Goal: Task Accomplishment & Management: Complete application form

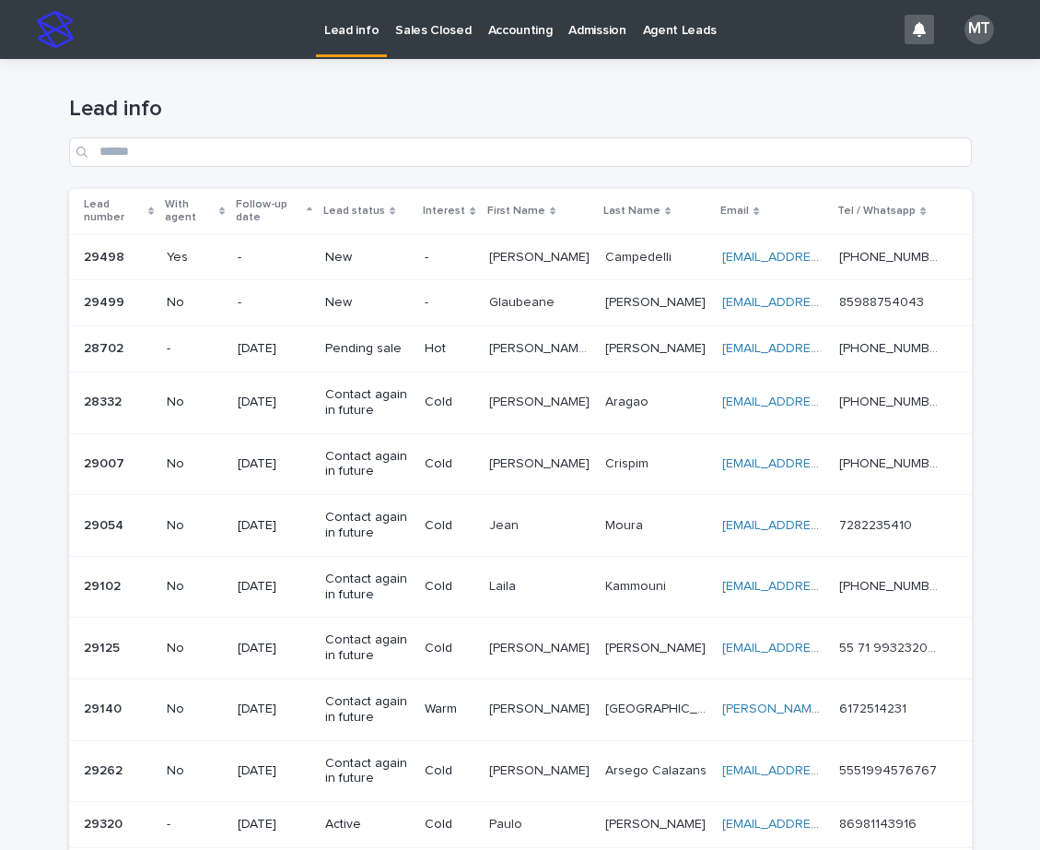
click at [542, 260] on p "[PERSON_NAME]" at bounding box center [541, 255] width 104 height 19
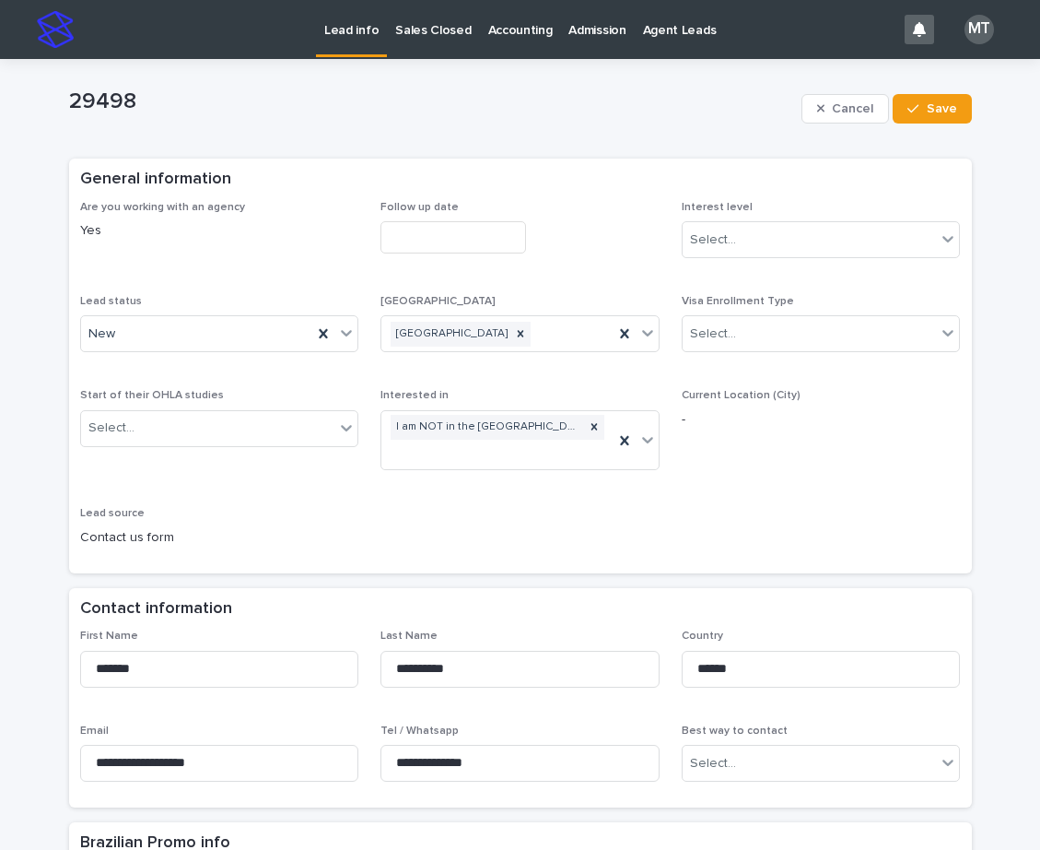
click at [405, 240] on input "text" at bounding box center [454, 237] width 146 height 32
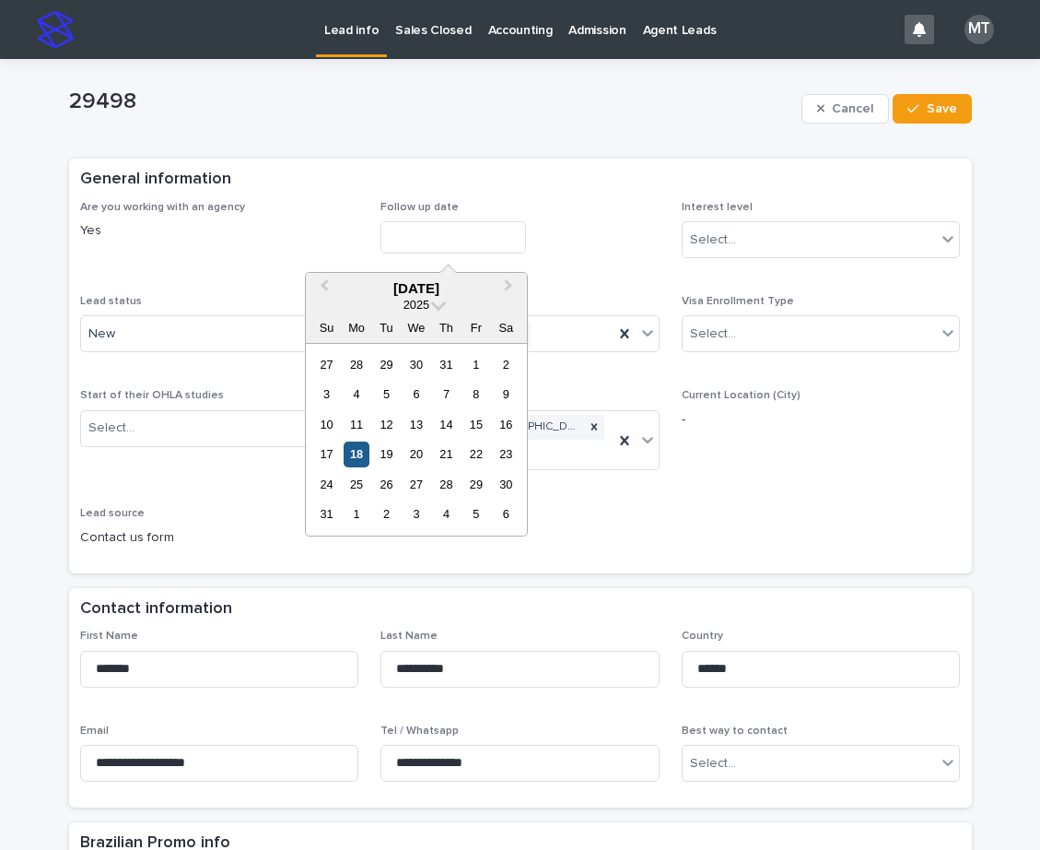
click at [358, 453] on div "18" at bounding box center [356, 453] width 25 height 25
type input "**********"
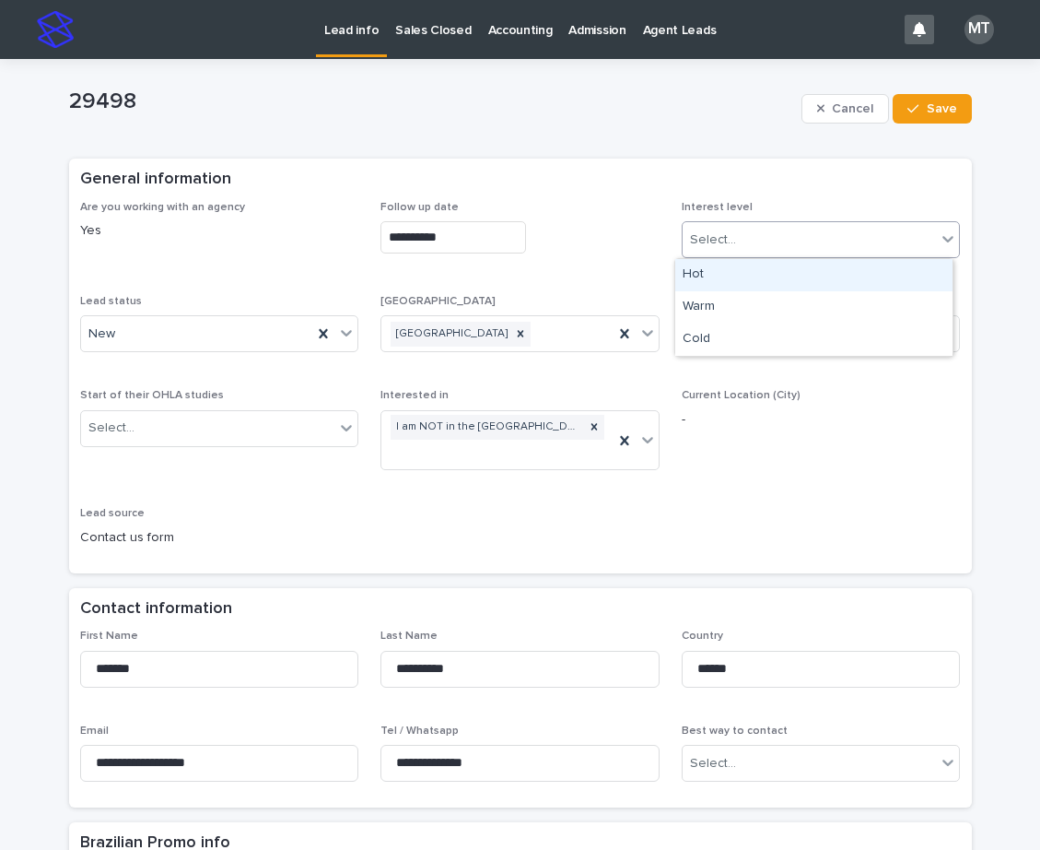
click at [825, 236] on div "Select..." at bounding box center [810, 240] width 254 height 30
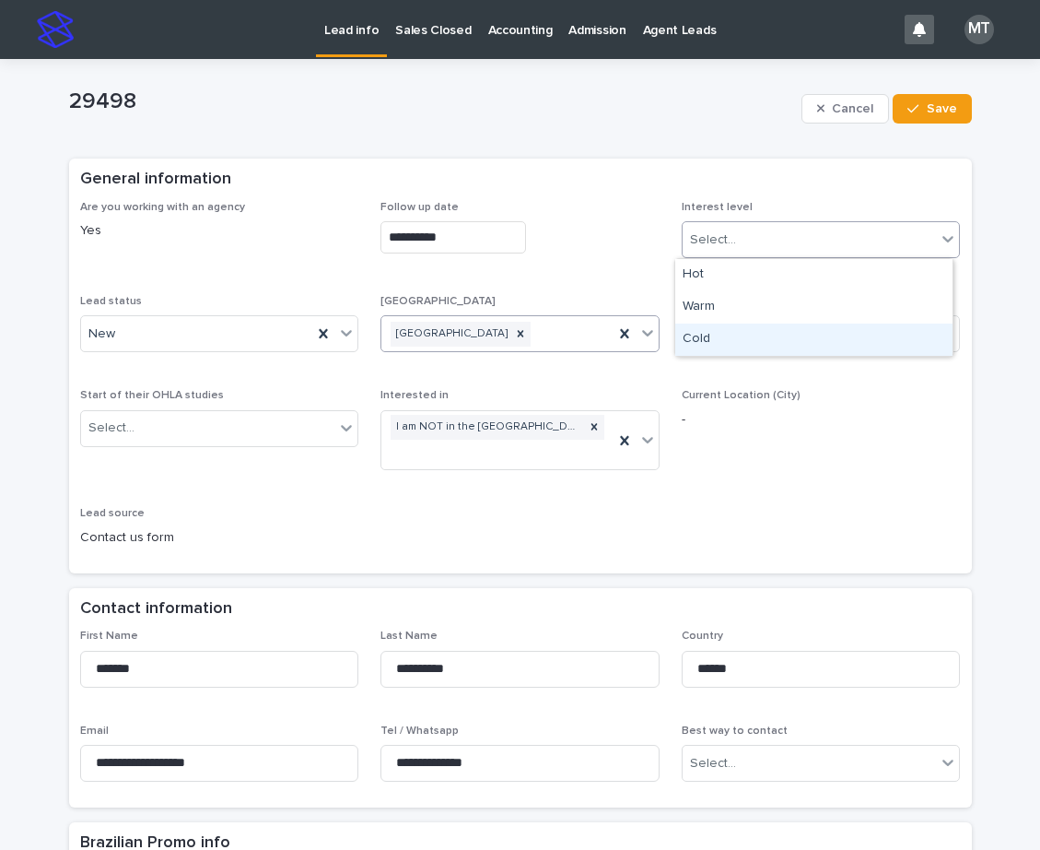
drag, startPoint x: 702, startPoint y: 338, endPoint x: 597, endPoint y: 342, distance: 105.1
click at [685, 341] on div "Cold" at bounding box center [813, 339] width 277 height 32
click at [224, 323] on div "New" at bounding box center [197, 334] width 232 height 30
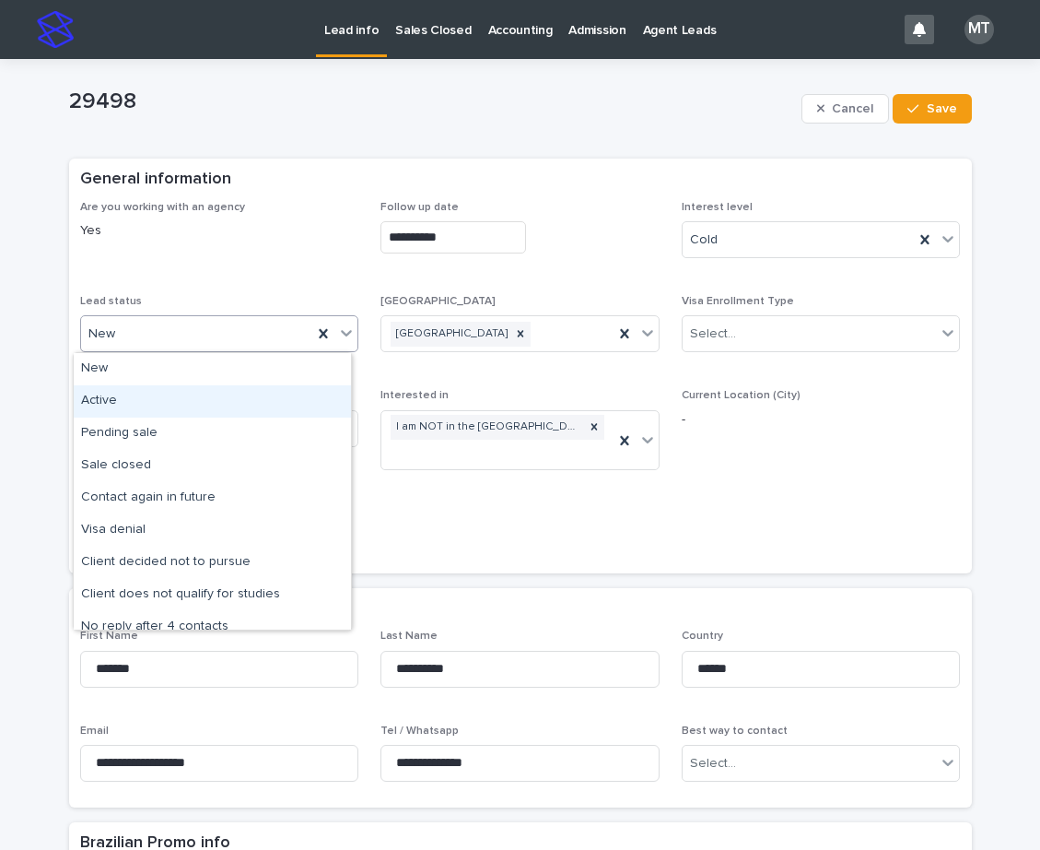
click at [127, 395] on div "Active" at bounding box center [212, 401] width 277 height 32
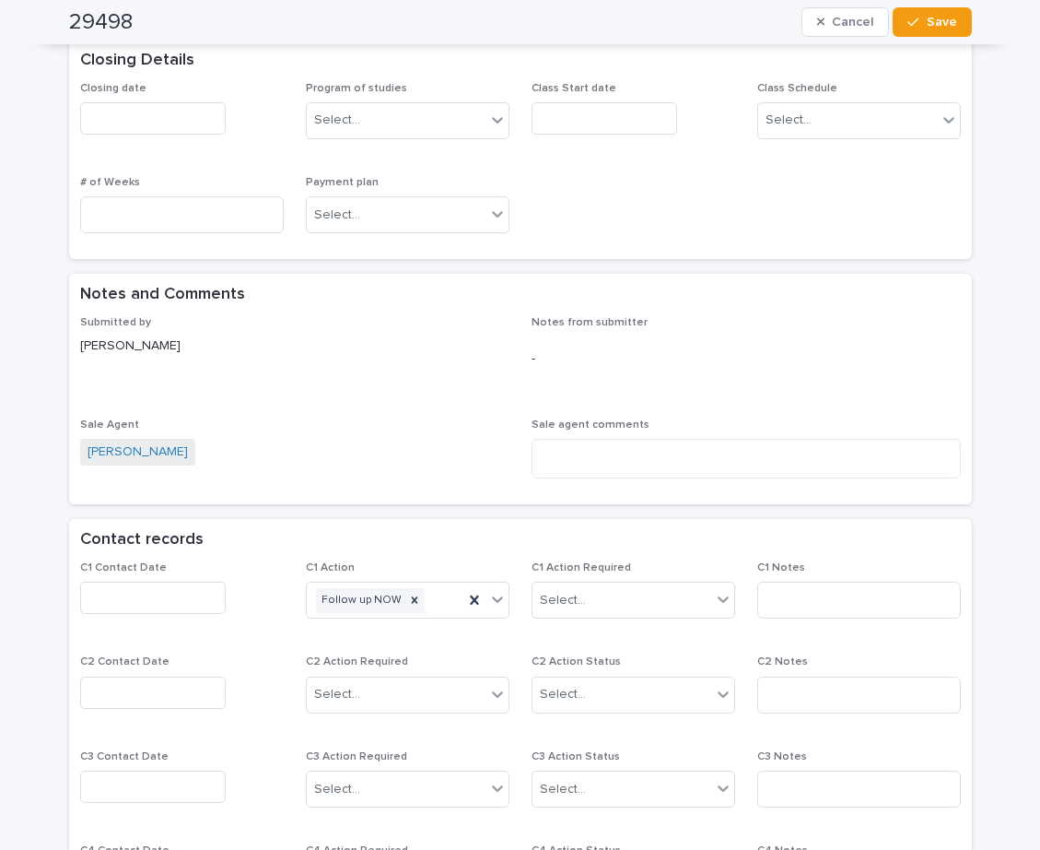
scroll to position [1014, 0]
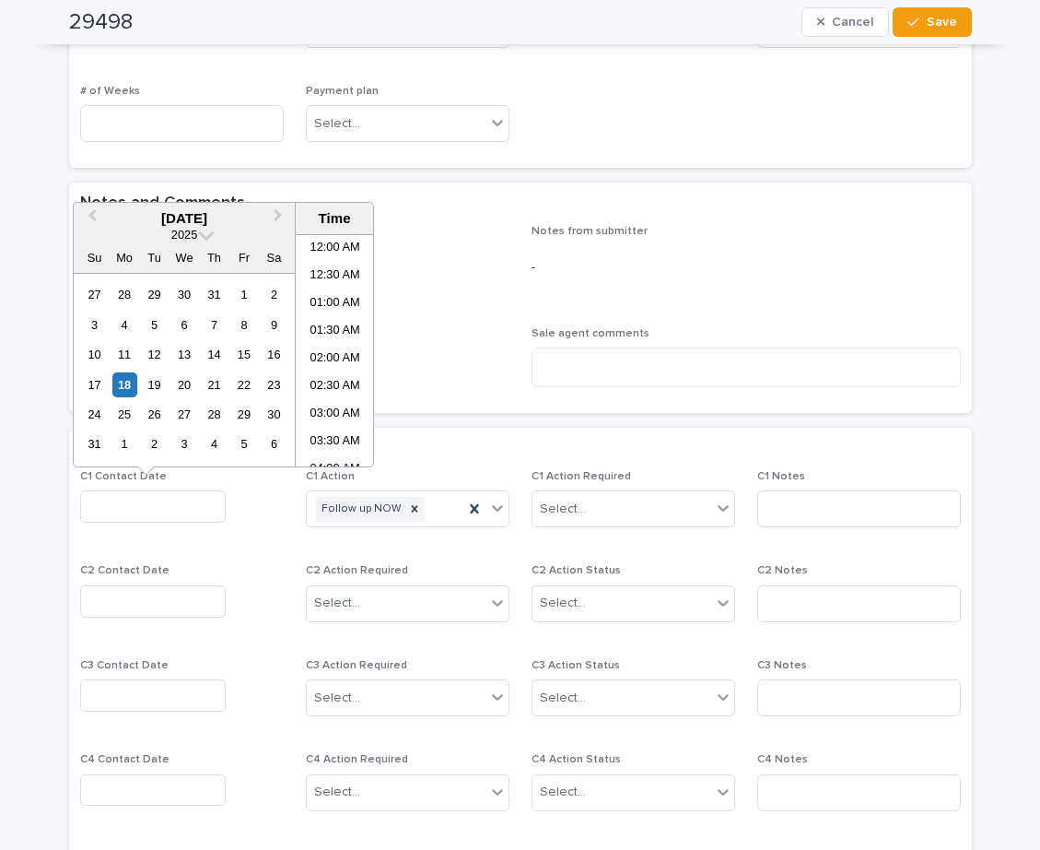
click at [176, 513] on input "text" at bounding box center [153, 506] width 146 height 32
click at [311, 351] on li "09:00 AM" at bounding box center [335, 350] width 78 height 28
type input "**********"
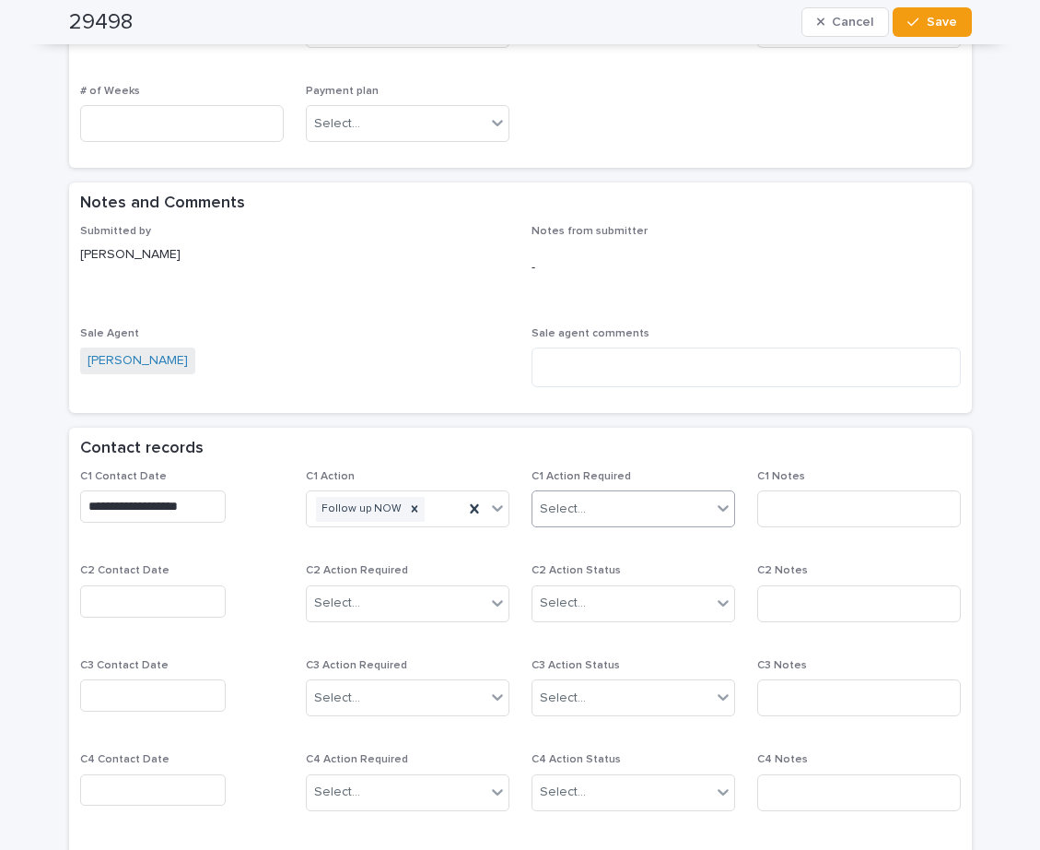
click at [562, 519] on div "Select..." at bounding box center [622, 509] width 179 height 30
drag, startPoint x: 568, startPoint y: 577, endPoint x: 673, endPoint y: 566, distance: 105.6
click at [576, 577] on div "Completed" at bounding box center [626, 576] width 202 height 32
click at [819, 505] on input at bounding box center [859, 508] width 204 height 37
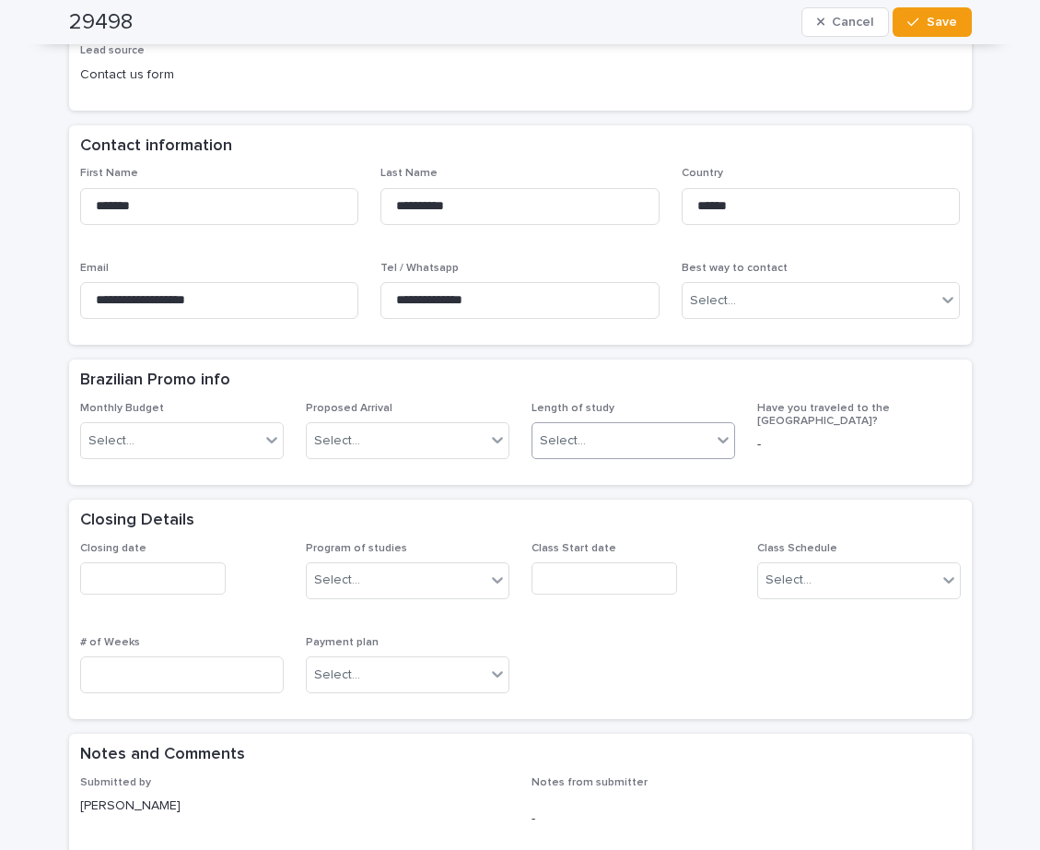
scroll to position [461, 0]
type input "*****"
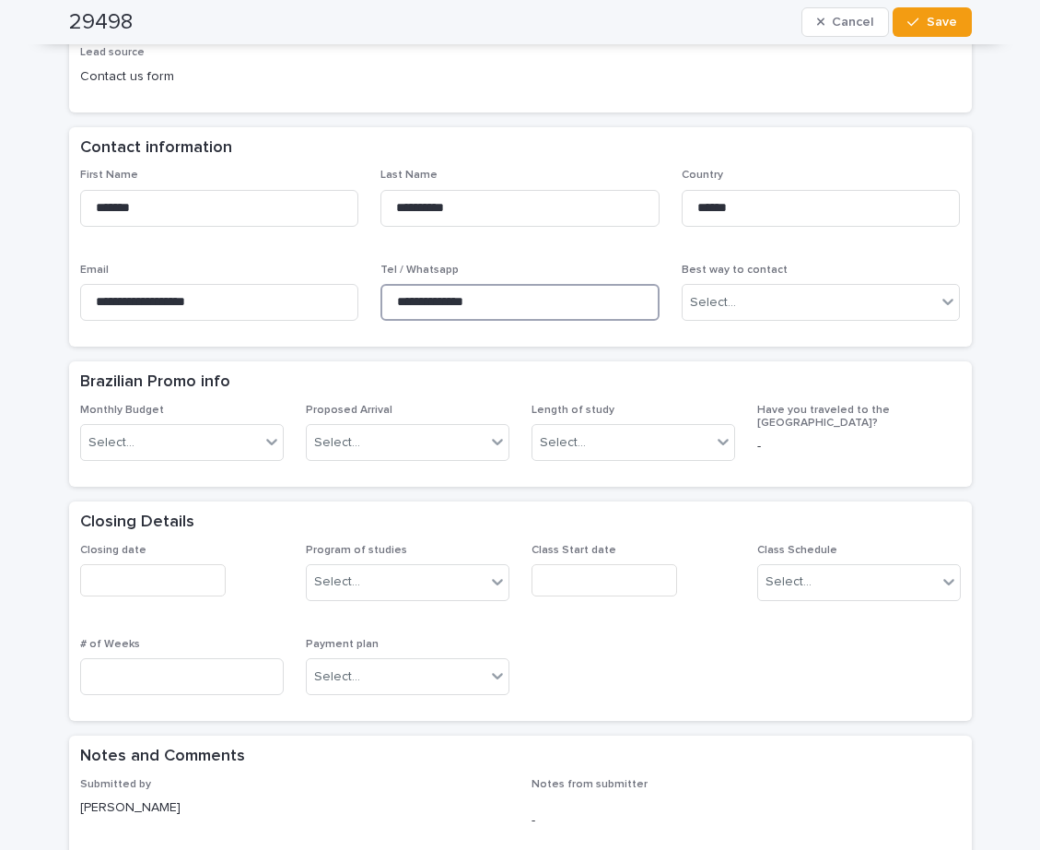
drag, startPoint x: 524, startPoint y: 301, endPoint x: 389, endPoint y: 296, distance: 135.6
click at [299, 269] on div "**********" at bounding box center [520, 252] width 881 height 167
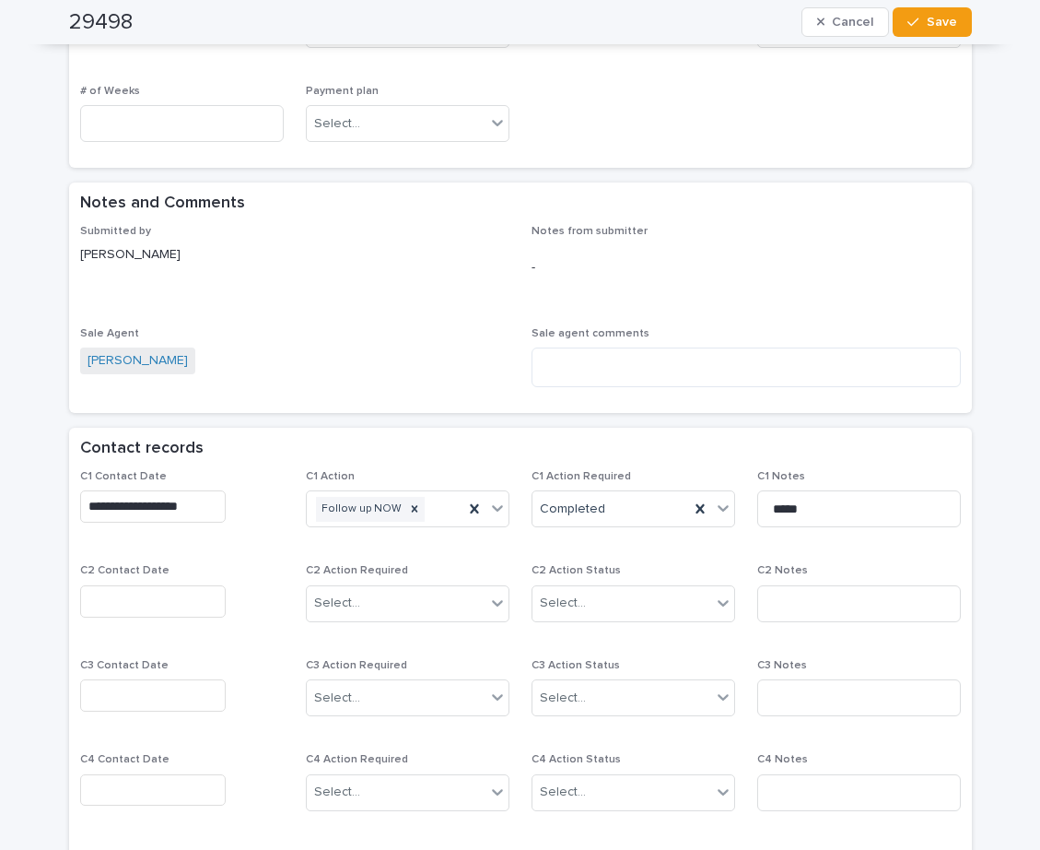
scroll to position [1198, 0]
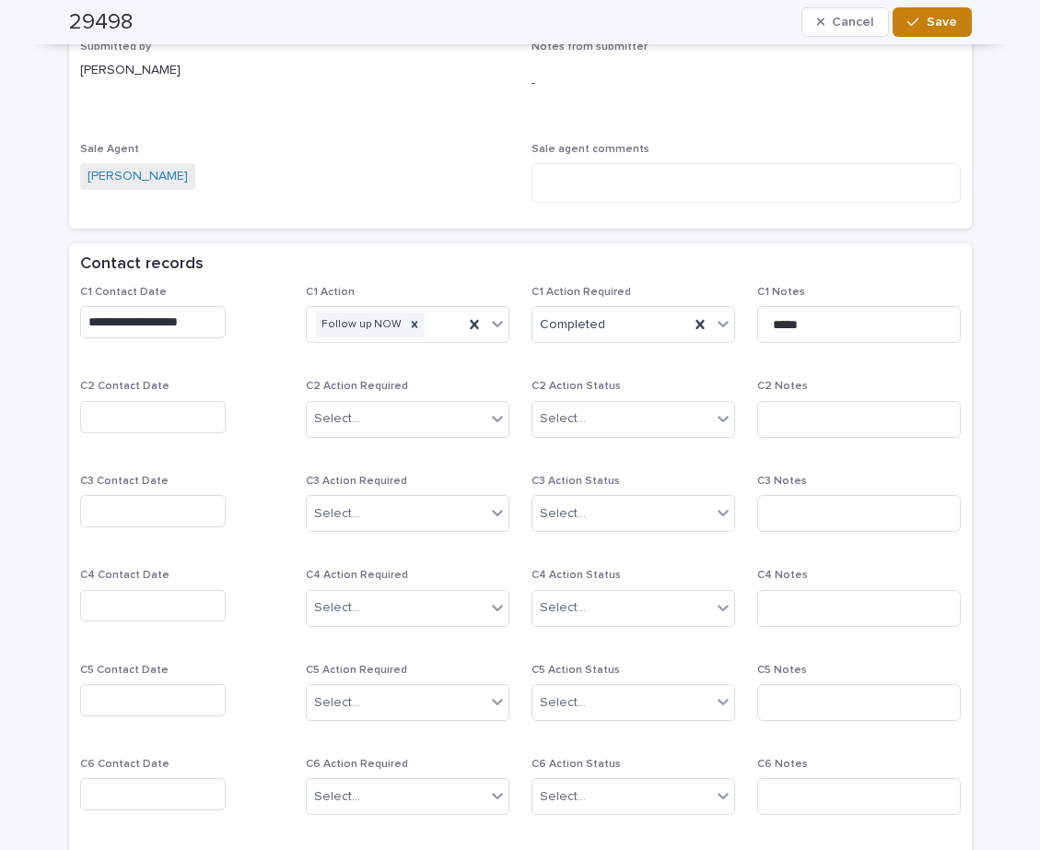
click at [919, 18] on div "button" at bounding box center [917, 22] width 18 height 13
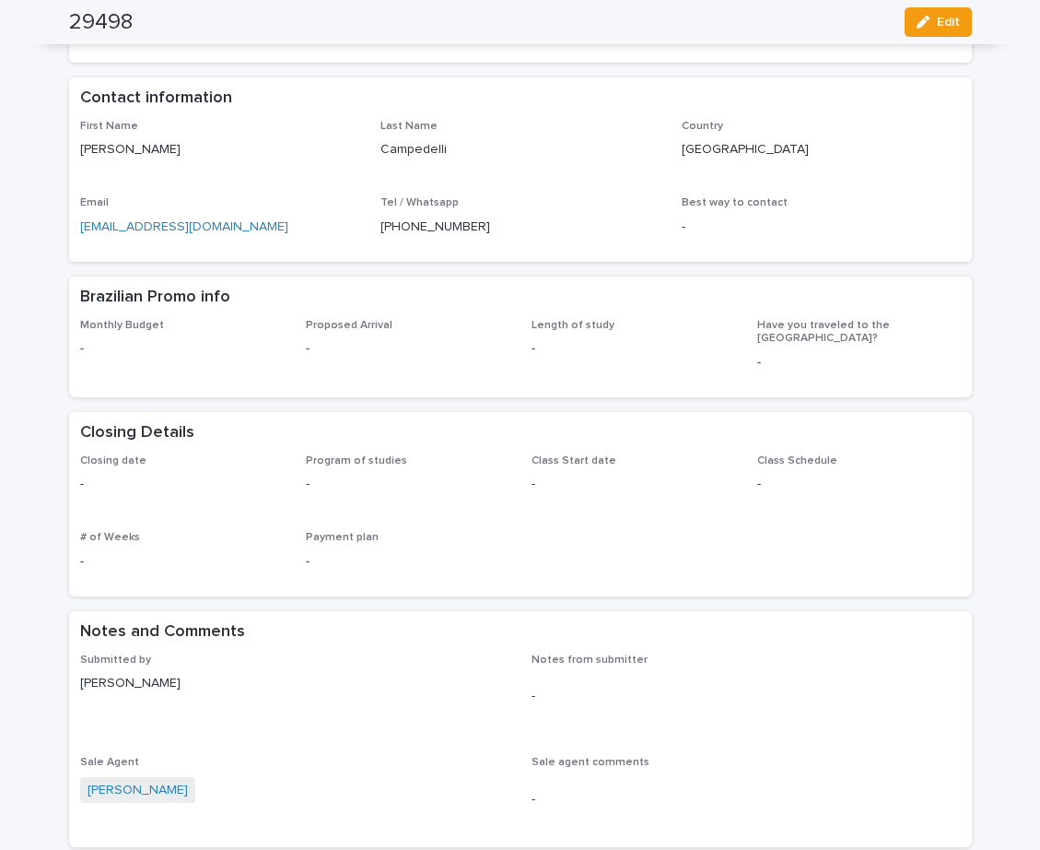
scroll to position [0, 0]
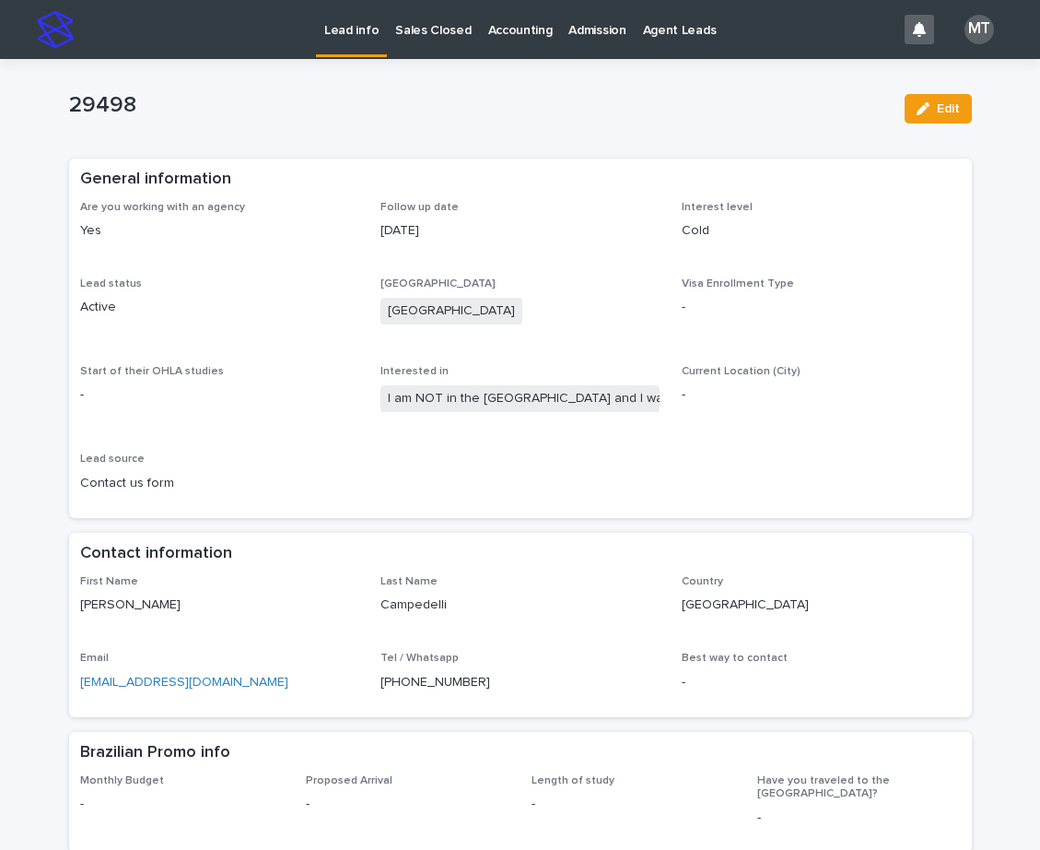
click at [356, 31] on p "Lead info" at bounding box center [351, 19] width 54 height 39
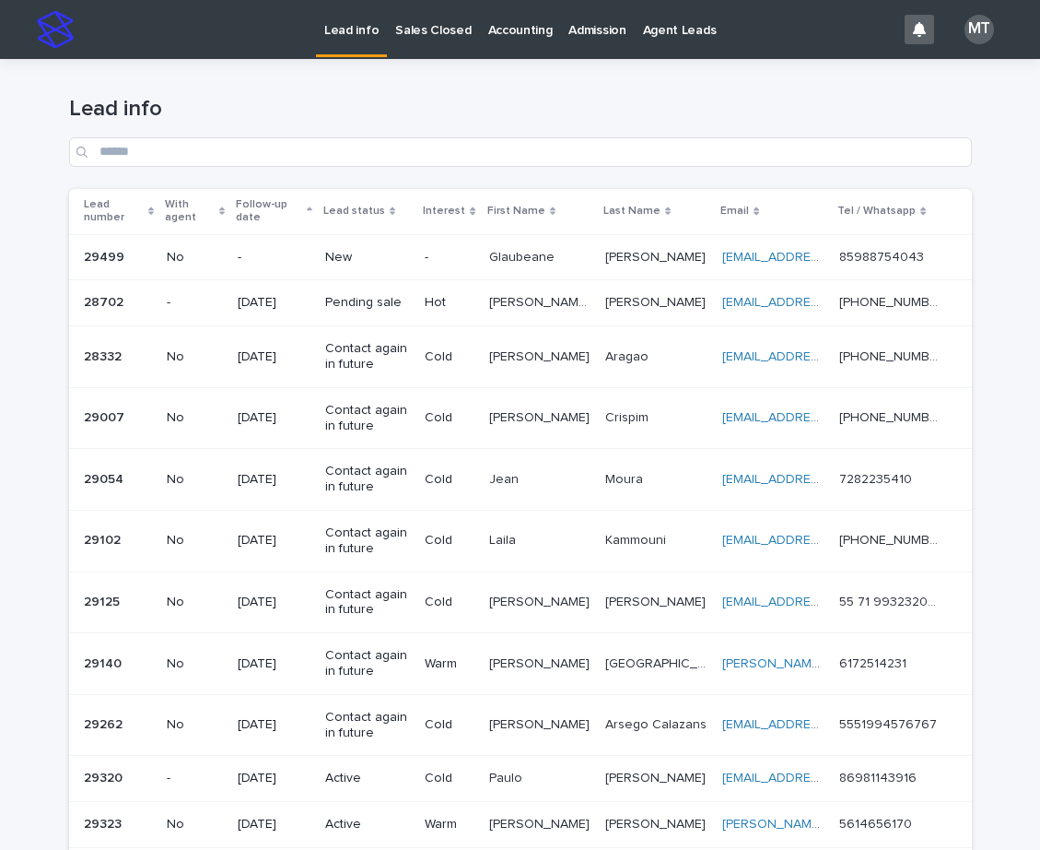
click at [417, 250] on td "New" at bounding box center [368, 257] width 100 height 46
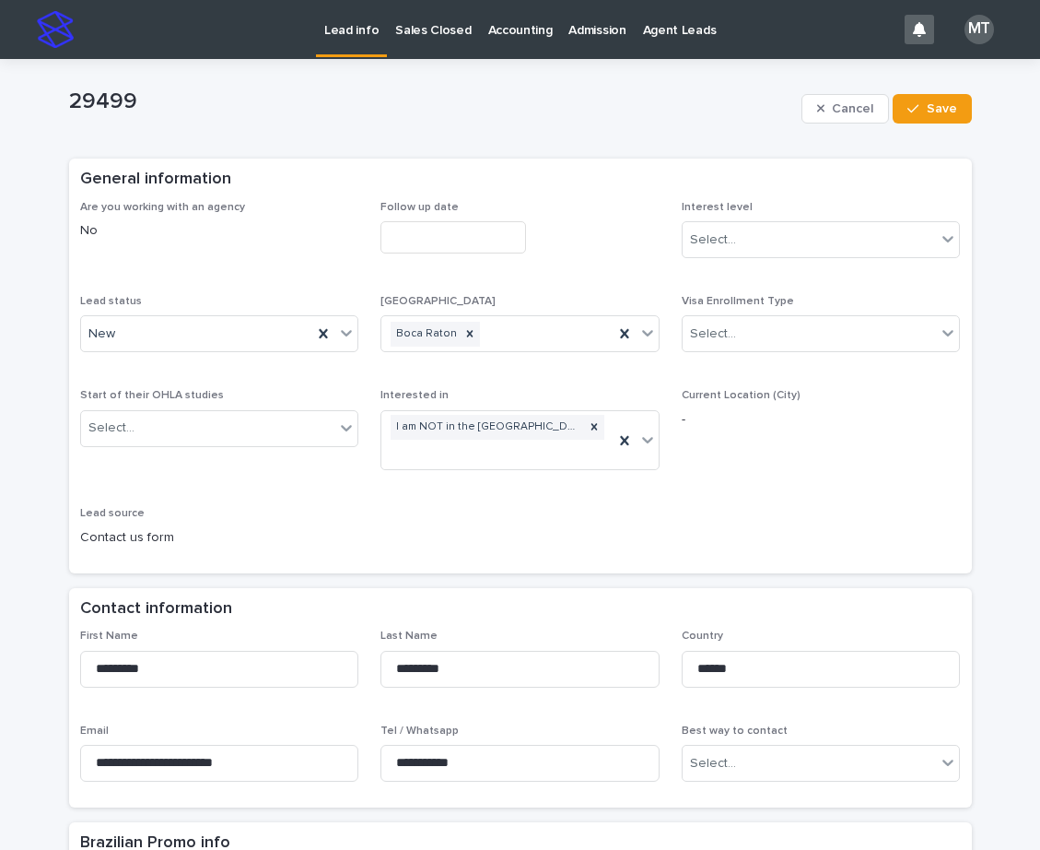
click at [434, 238] on input "text" at bounding box center [454, 237] width 146 height 32
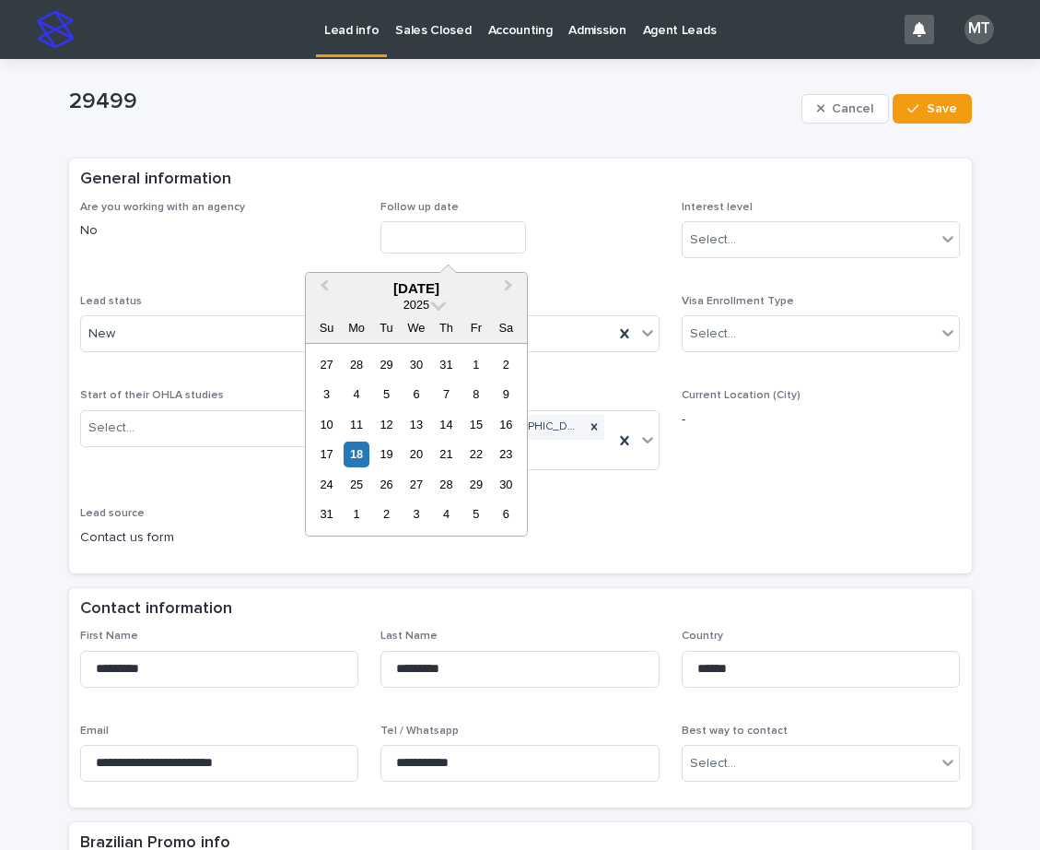
drag, startPoint x: 361, startPoint y: 456, endPoint x: 451, endPoint y: 377, distance: 119.4
click at [361, 456] on div "18" at bounding box center [356, 453] width 25 height 25
type input "**********"
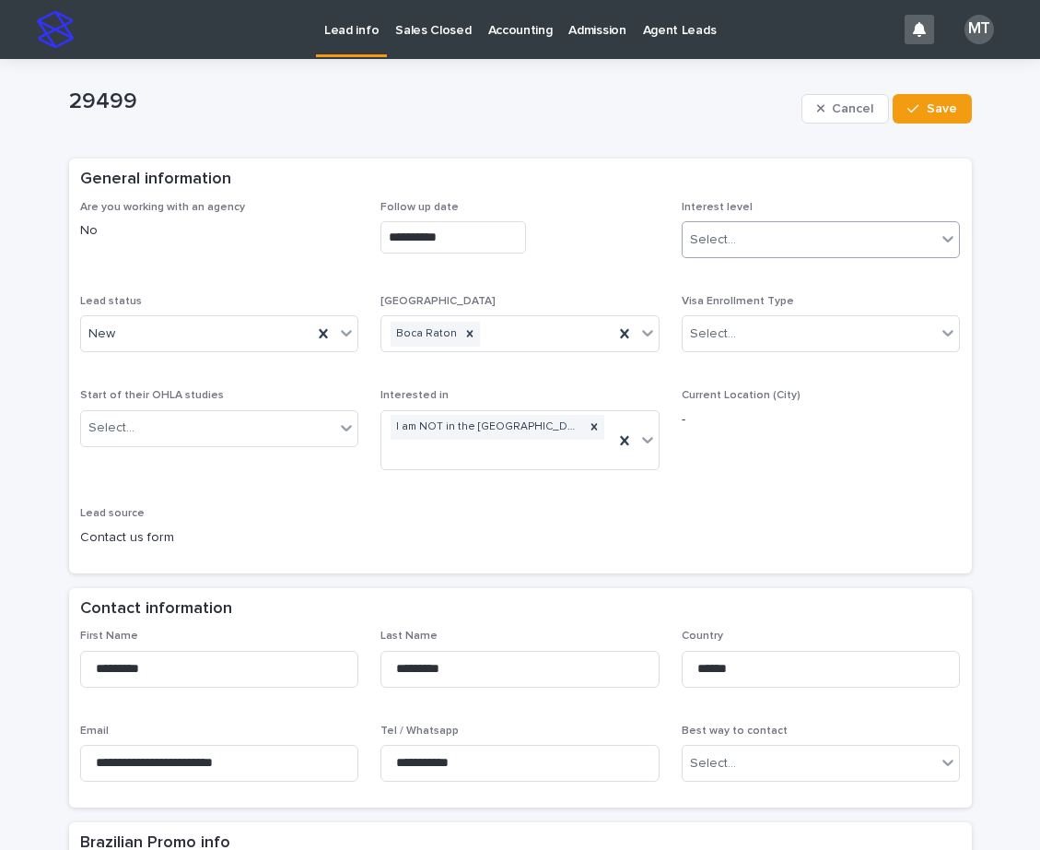
click at [702, 230] on div "Select..." at bounding box center [713, 239] width 46 height 19
click at [695, 333] on div "Cold" at bounding box center [813, 339] width 277 height 32
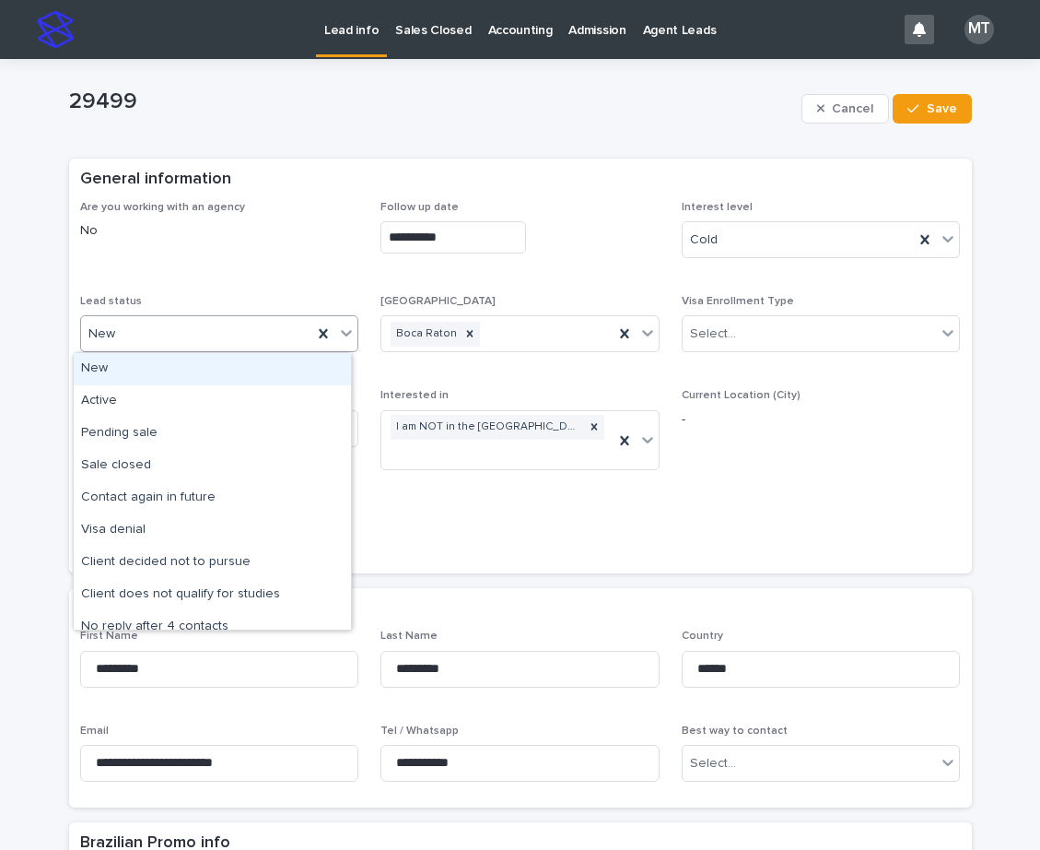
click at [224, 332] on div "New" at bounding box center [197, 334] width 232 height 30
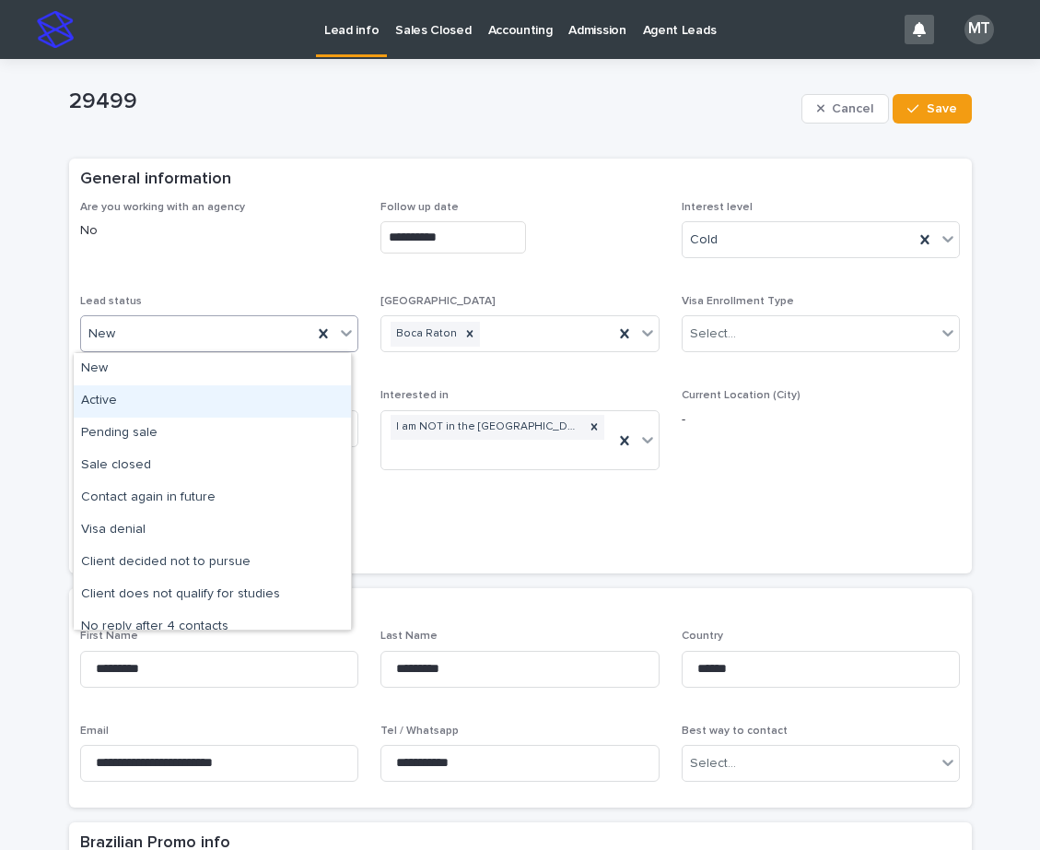
click at [113, 402] on div "Active" at bounding box center [212, 401] width 277 height 32
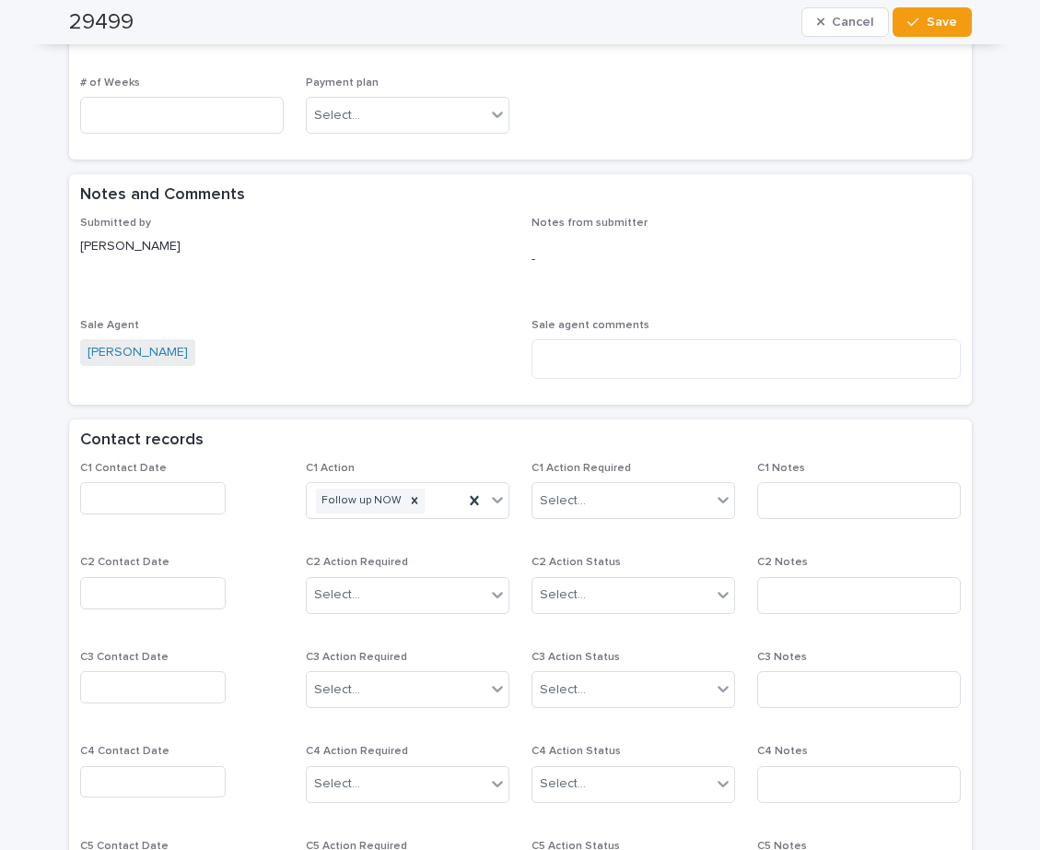
scroll to position [1198, 0]
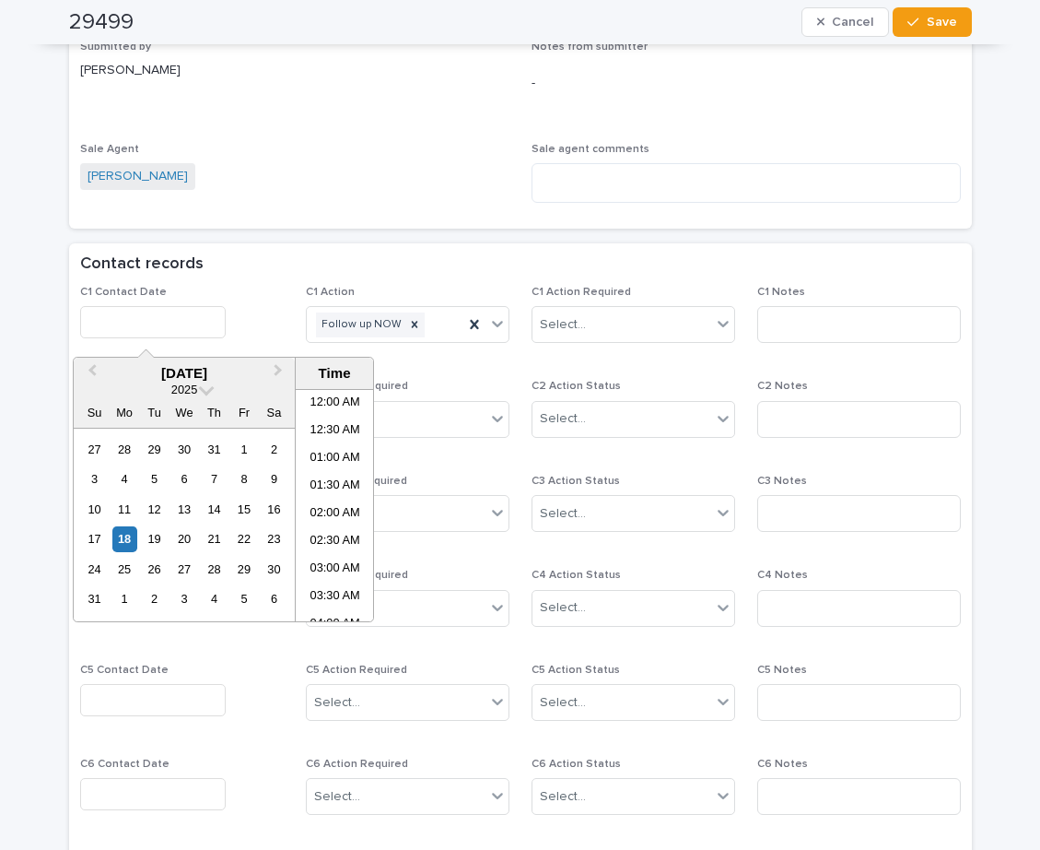
click at [193, 325] on input "text" at bounding box center [153, 322] width 146 height 32
click at [330, 501] on li "09:00 AM" at bounding box center [335, 505] width 78 height 28
type input "**********"
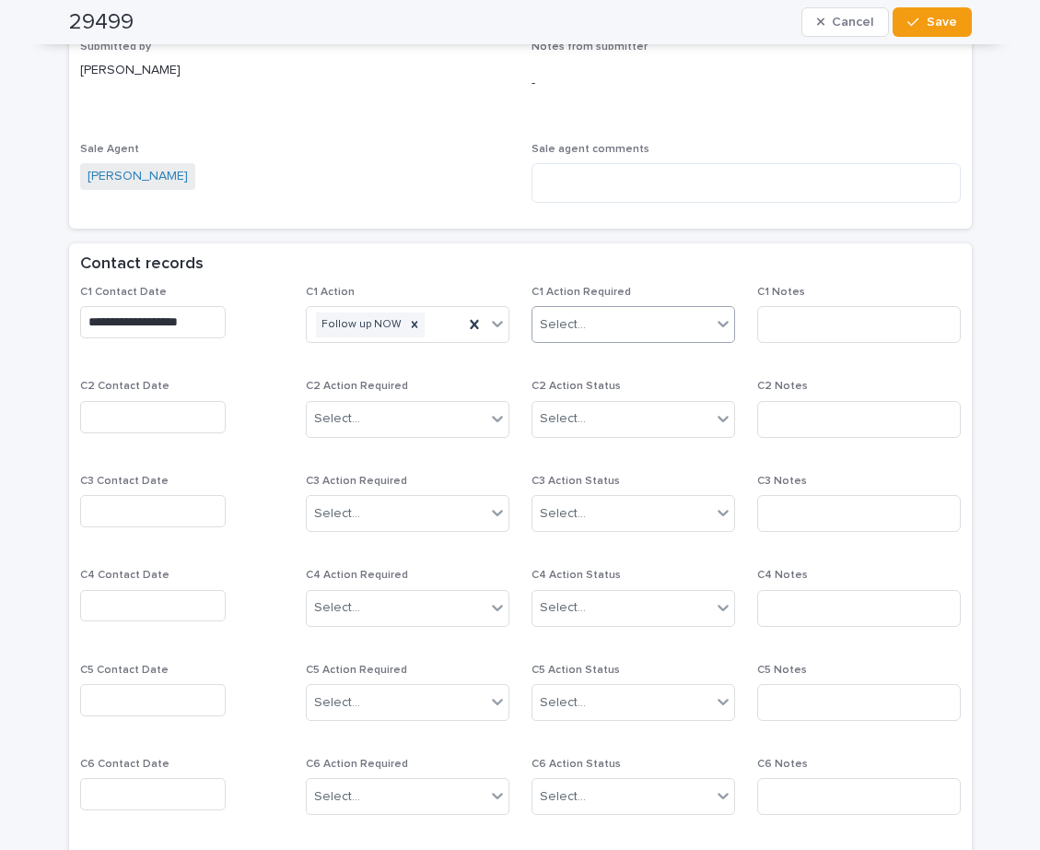
click at [555, 328] on div "Select..." at bounding box center [563, 324] width 46 height 19
drag, startPoint x: 565, startPoint y: 394, endPoint x: 775, endPoint y: 350, distance: 214.7
click at [567, 394] on div "Completed" at bounding box center [626, 392] width 202 height 32
click at [792, 337] on input at bounding box center [859, 324] width 204 height 37
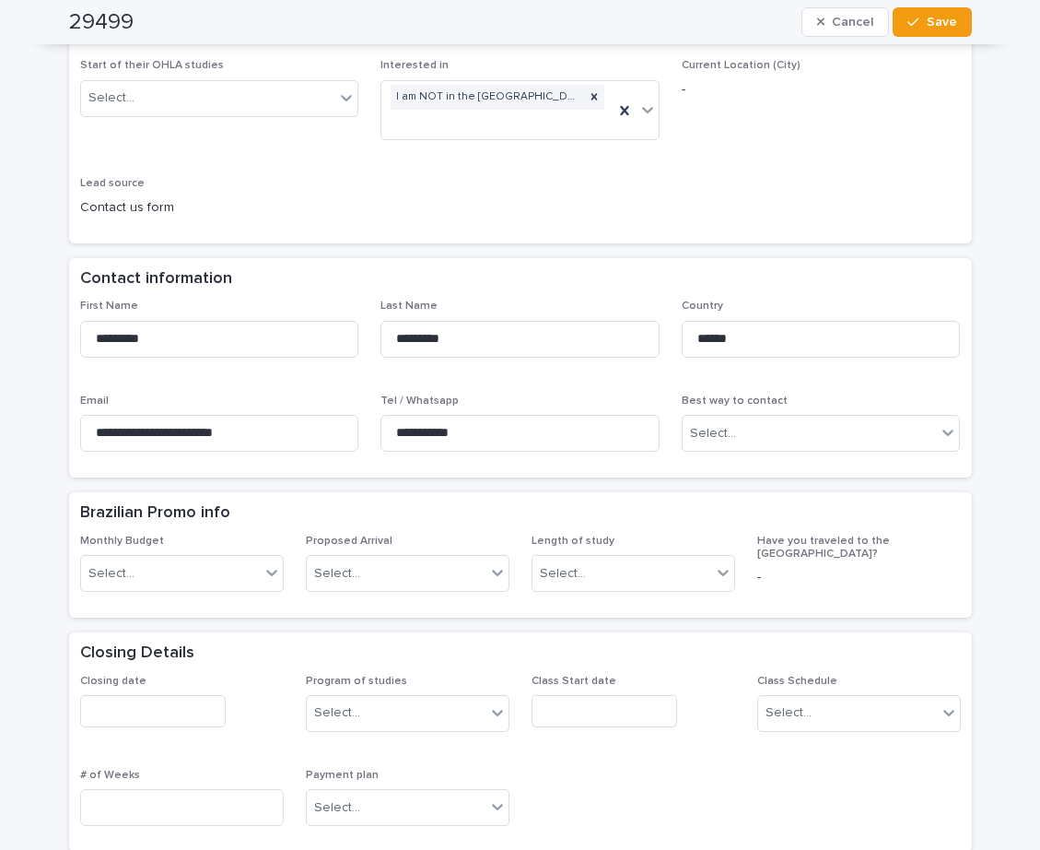
scroll to position [276, 0]
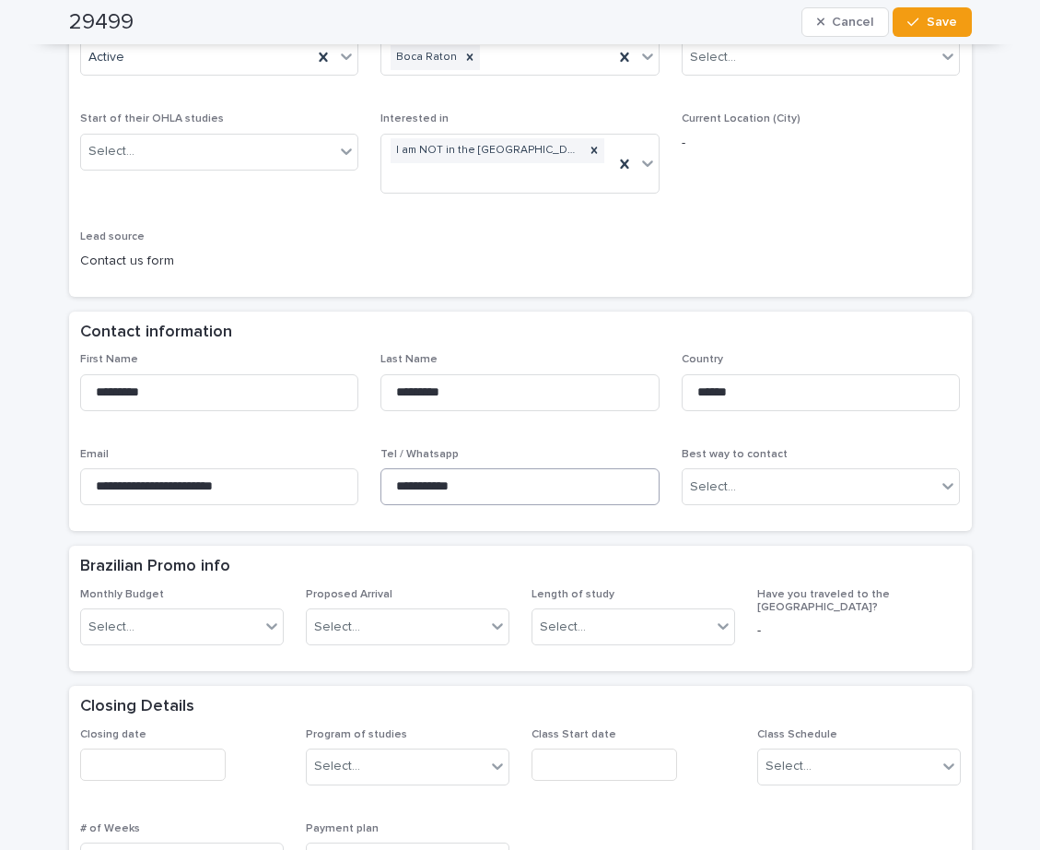
type input "*****"
drag, startPoint x: 486, startPoint y: 485, endPoint x: 418, endPoint y: 479, distance: 67.5
click at [333, 455] on div "**********" at bounding box center [520, 436] width 881 height 167
click at [951, 26] on button "Save" at bounding box center [932, 21] width 78 height 29
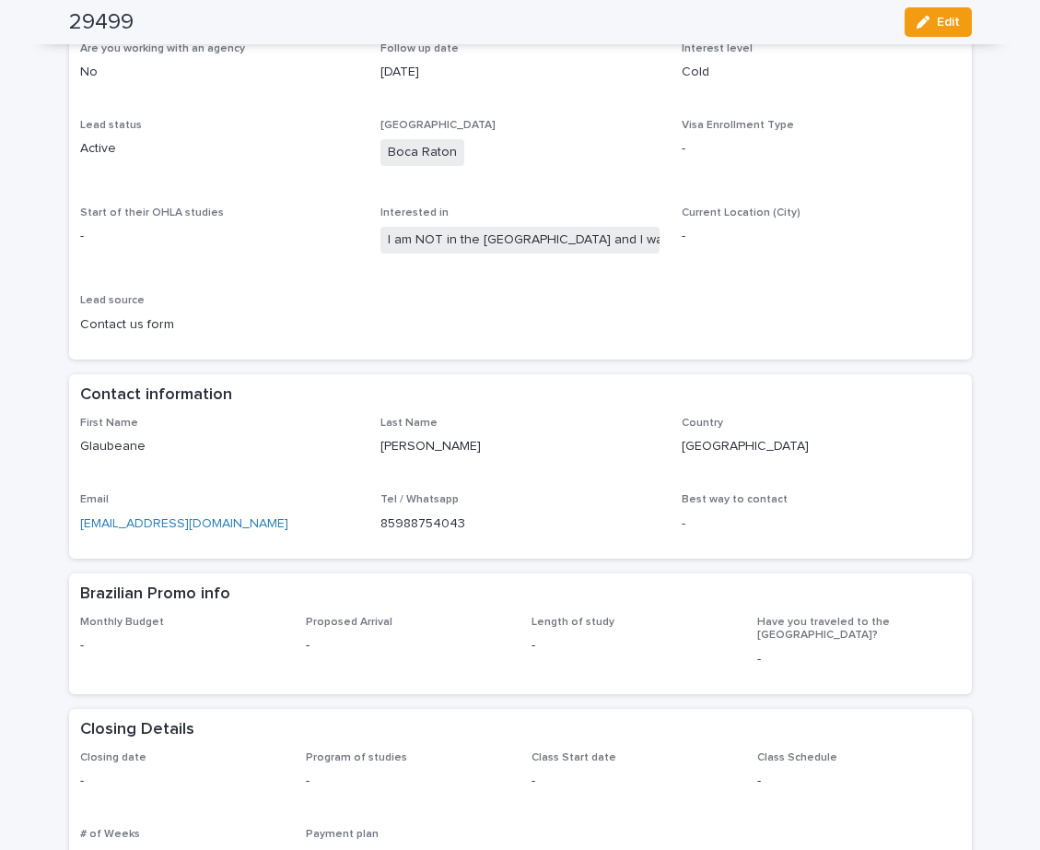
scroll to position [0, 0]
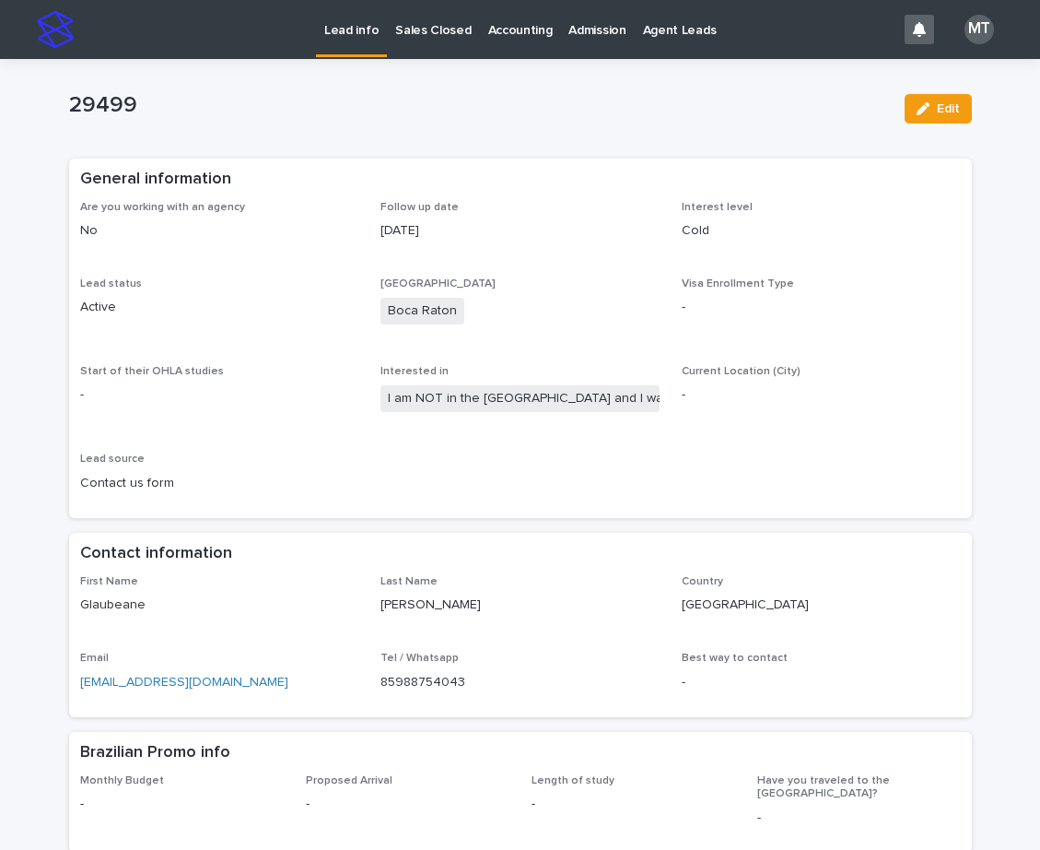
click at [345, 35] on p "Lead info" at bounding box center [351, 19] width 54 height 39
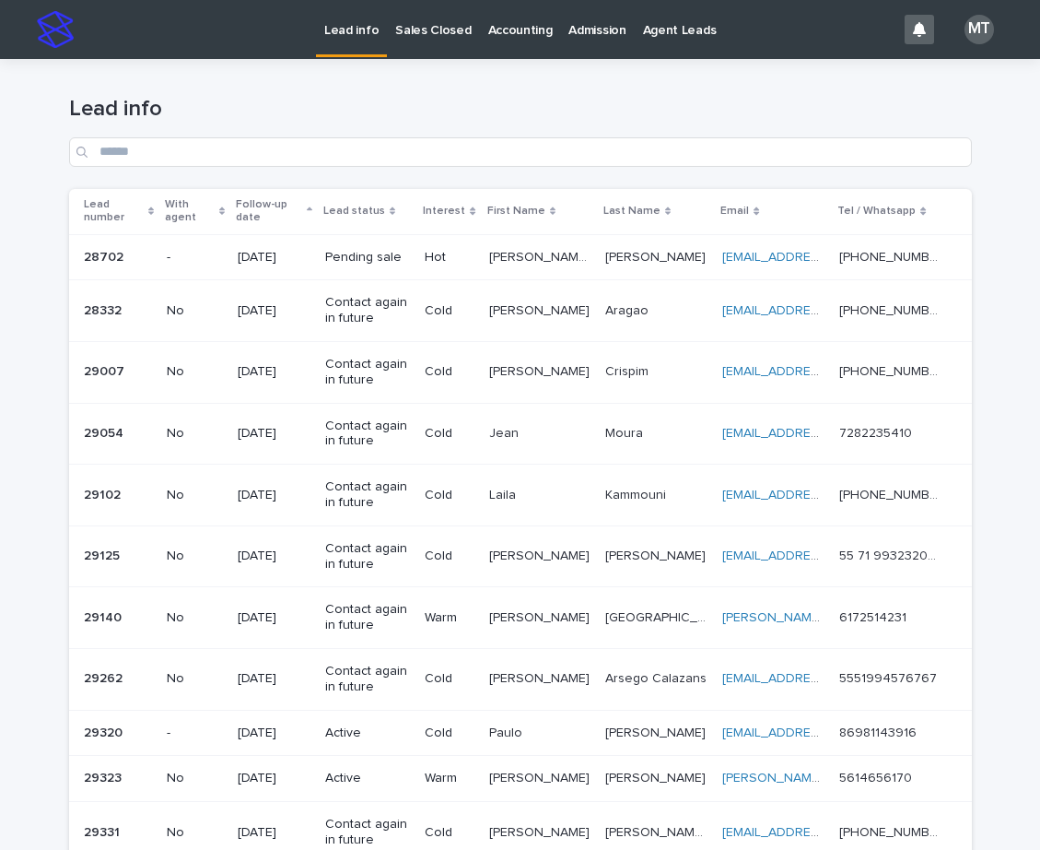
click at [365, 28] on p "Lead info" at bounding box center [351, 19] width 54 height 39
click at [424, 29] on p "Sales Closed" at bounding box center [433, 19] width 76 height 39
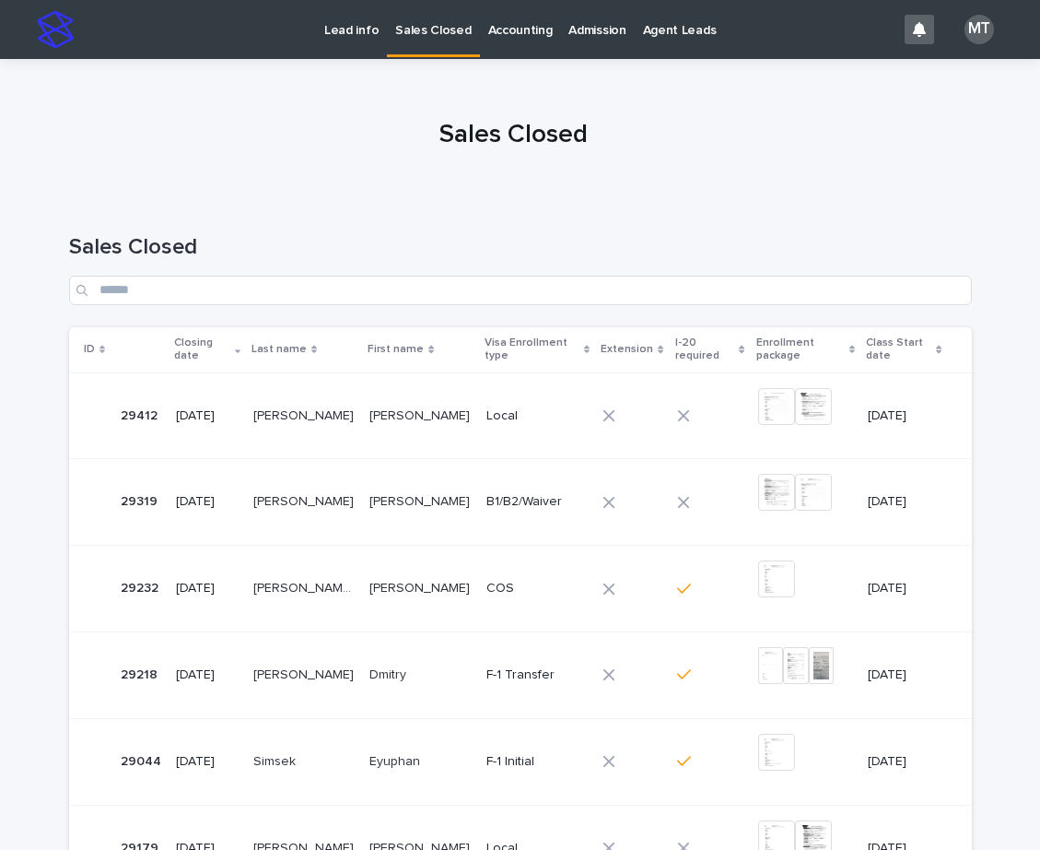
click at [345, 32] on p "Lead info" at bounding box center [351, 19] width 54 height 39
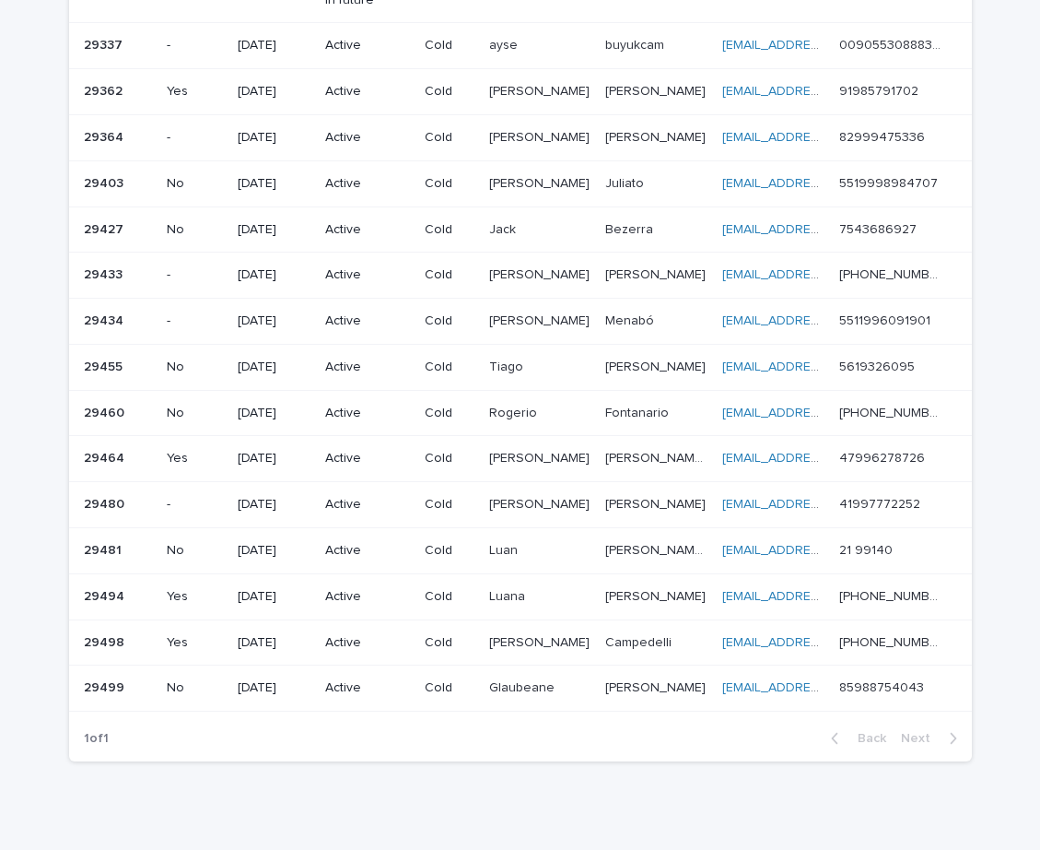
scroll to position [972, 0]
